Goal: Information Seeking & Learning: Learn about a topic

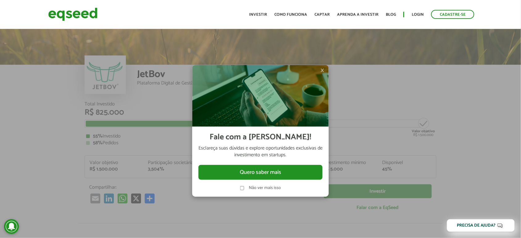
click at [321, 71] on span "×" at bounding box center [322, 70] width 4 height 7
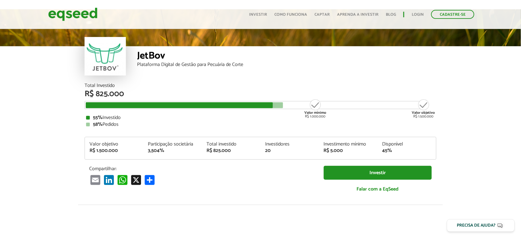
scroll to position [0, 5]
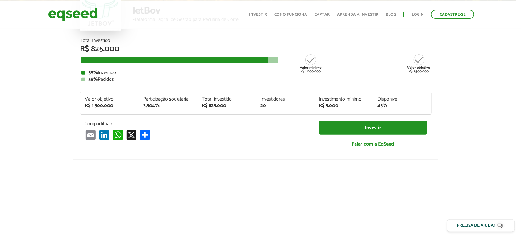
scroll to position [0, 5]
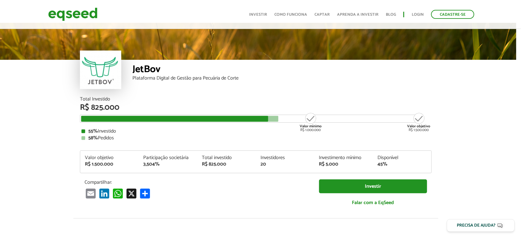
scroll to position [0, 5]
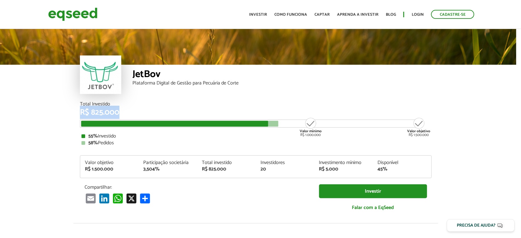
drag, startPoint x: 92, startPoint y: 118, endPoint x: 130, endPoint y: 122, distance: 38.7
click at [130, 122] on div "Total Investido R$ 825.000 Valor mínimo R$ 1.000.000 Valor objetivo R$ 1.500.00…" at bounding box center [255, 163] width 361 height 122
click at [136, 103] on div "Total Investido" at bounding box center [256, 104] width 352 height 5
